Goal: Navigation & Orientation: Find specific page/section

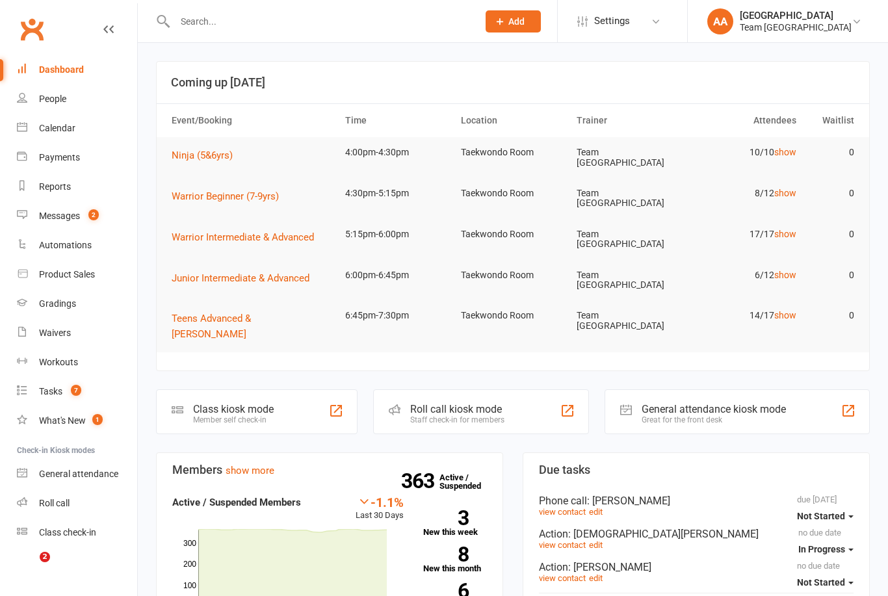
click at [72, 214] on div "Messages" at bounding box center [59, 216] width 41 height 10
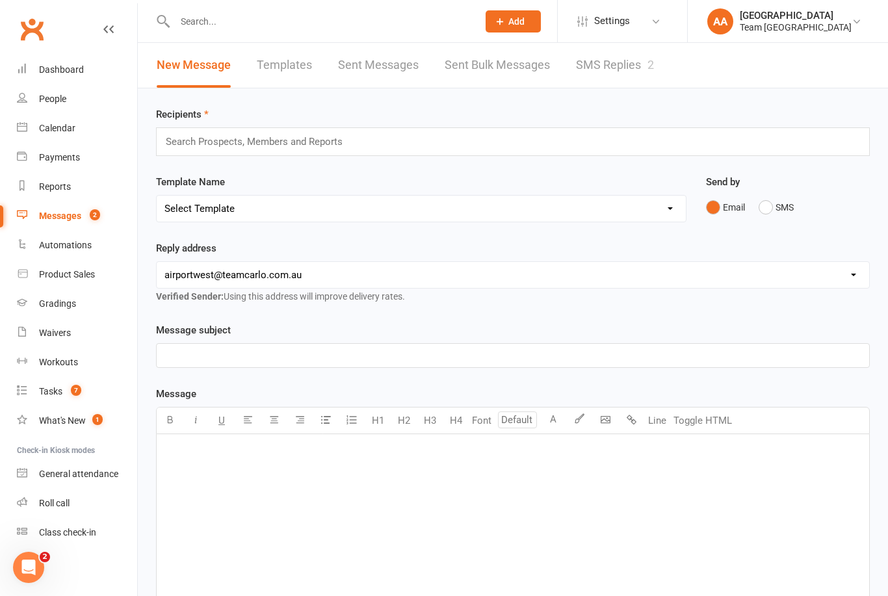
click at [621, 77] on link "SMS Replies 2" at bounding box center [615, 65] width 78 height 45
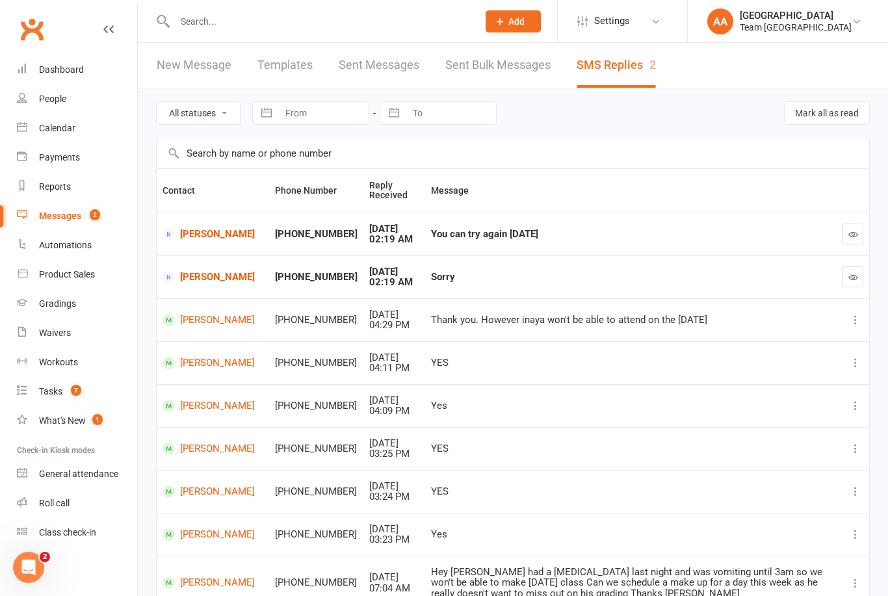
click at [73, 112] on link "People" at bounding box center [77, 99] width 120 height 29
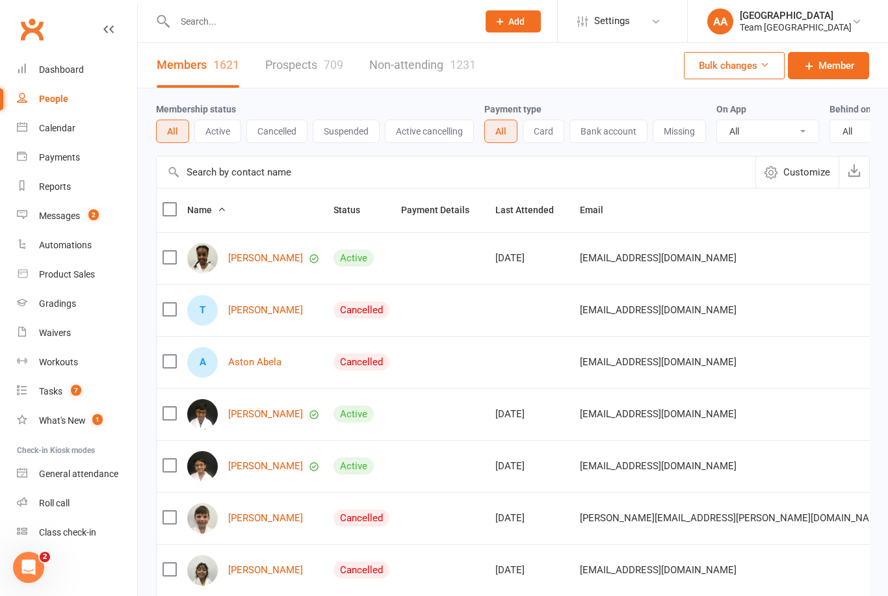
click at [74, 129] on div "Calendar" at bounding box center [57, 128] width 36 height 10
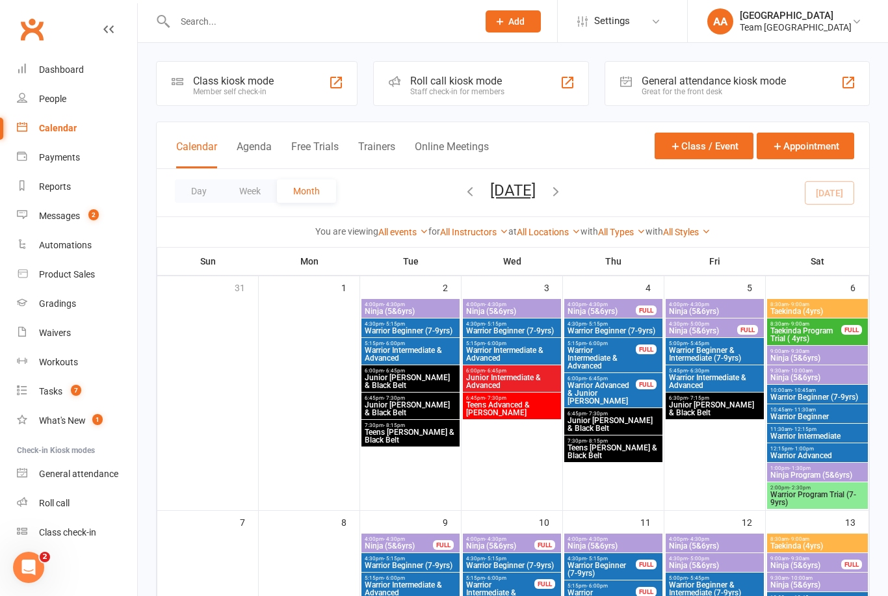
click at [194, 192] on button "Day" at bounding box center [199, 190] width 48 height 23
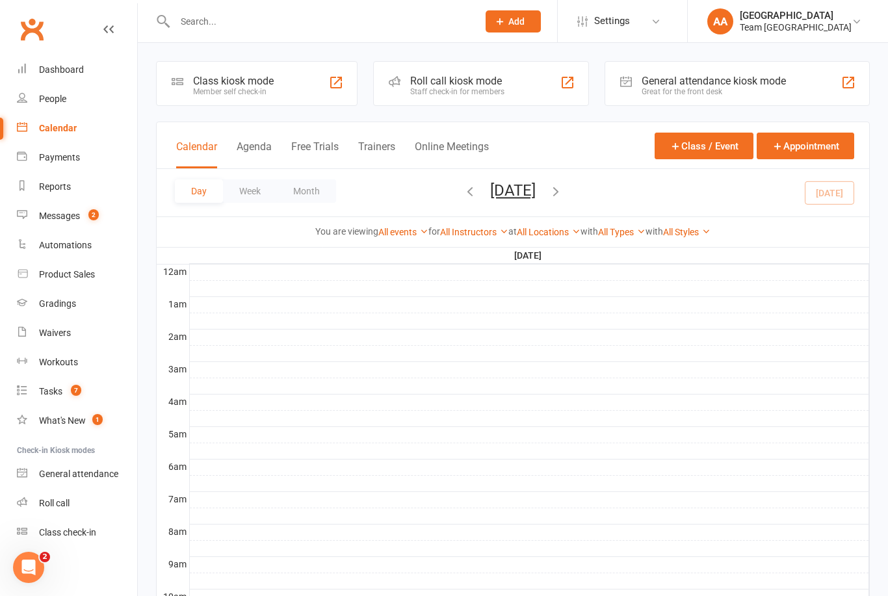
click at [536, 192] on button "Wednesday, Sep 17, 2025" at bounding box center [513, 190] width 46 height 18
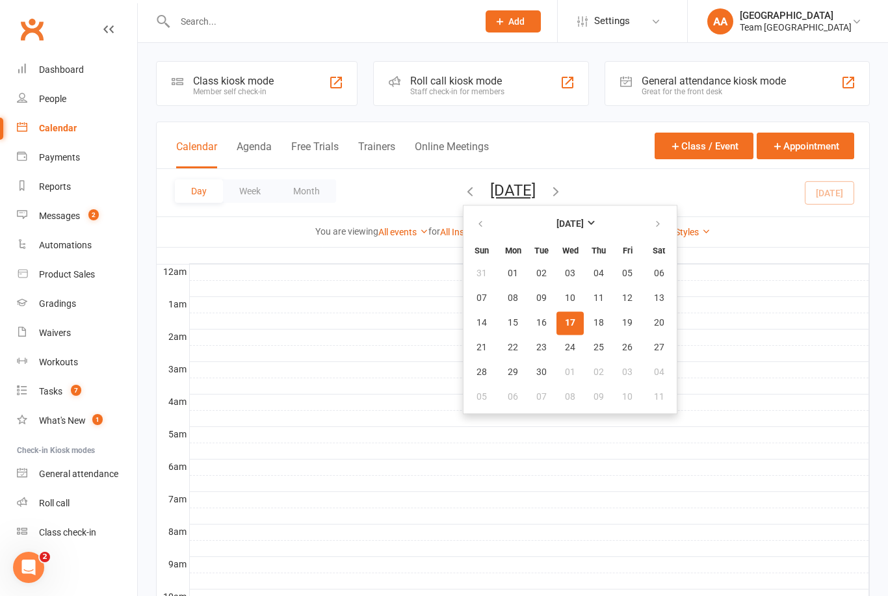
click at [565, 326] on span "17" at bounding box center [570, 323] width 10 height 10
